Goal: Information Seeking & Learning: Learn about a topic

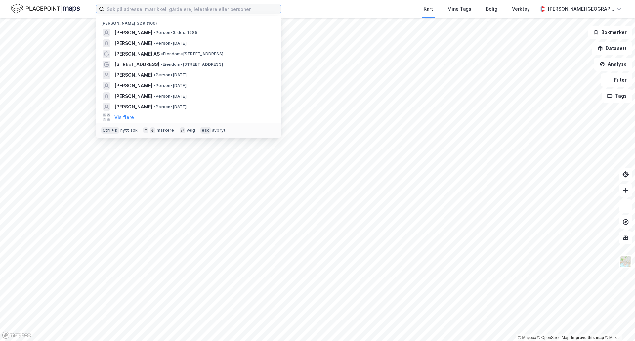
click at [152, 11] on input at bounding box center [192, 9] width 177 height 10
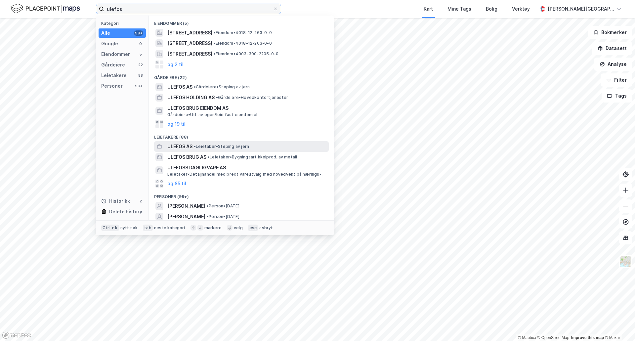
type input "ulefos"
click at [192, 147] on span "ULEFOS AS" at bounding box center [179, 147] width 25 height 8
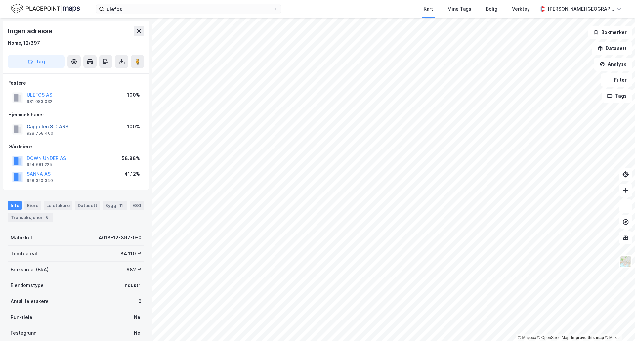
click at [0, 0] on button "Cappelen S D ANS" at bounding box center [0, 0] width 0 height 0
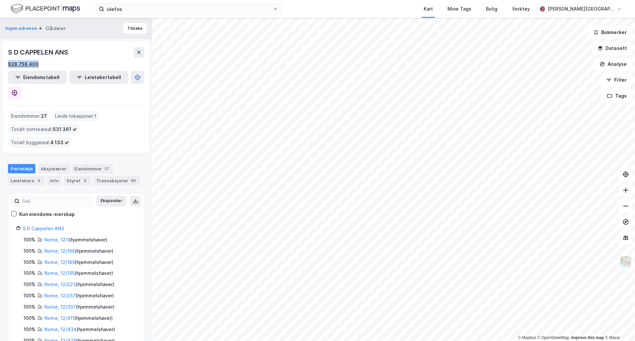
drag, startPoint x: 28, startPoint y: 62, endPoint x: 8, endPoint y: 62, distance: 20.2
click at [8, 62] on div "928 758 400" at bounding box center [76, 64] width 136 height 8
click at [12, 64] on div "928 758 400" at bounding box center [23, 64] width 31 height 8
click at [18, 90] on icon at bounding box center [15, 93] width 6 height 7
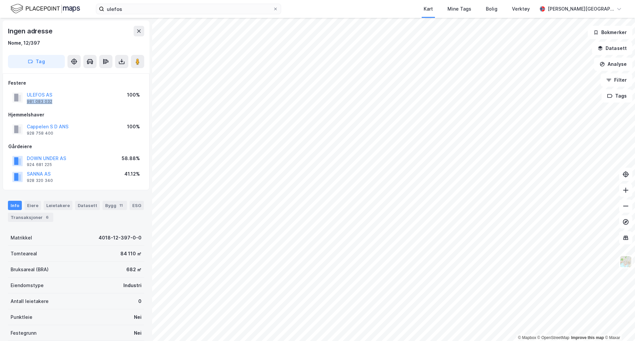
drag, startPoint x: 52, startPoint y: 102, endPoint x: 27, endPoint y: 104, distance: 25.2
click at [27, 104] on div "ULEFOS AS 981 083 032" at bounding box center [39, 97] width 25 height 13
click at [45, 114] on div "Hjemmelshaver" at bounding box center [76, 115] width 136 height 8
